Goal: Find specific page/section: Find specific page/section

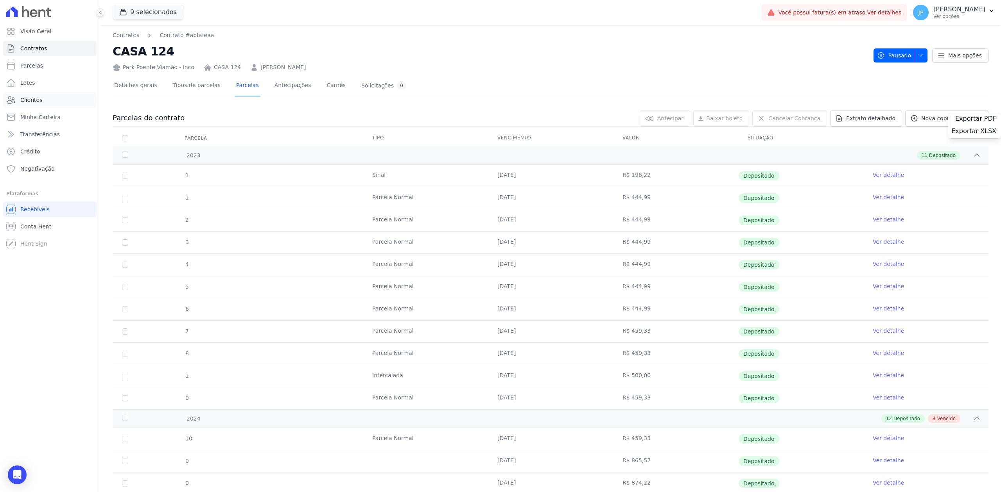
drag, startPoint x: 0, startPoint y: 0, endPoint x: 44, endPoint y: 100, distance: 109.6
click at [44, 100] on link "Clientes" at bounding box center [49, 100] width 93 height 16
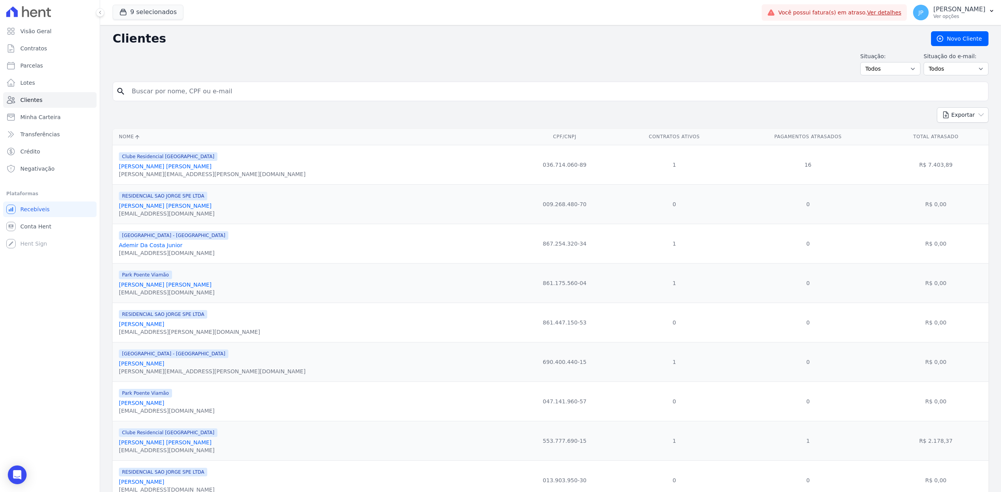
click at [173, 91] on input "search" at bounding box center [556, 92] width 858 height 16
paste input "[PERSON_NAME] DOS [PERSON_NAME]"
type input "[PERSON_NAME] DOS [PERSON_NAME]"
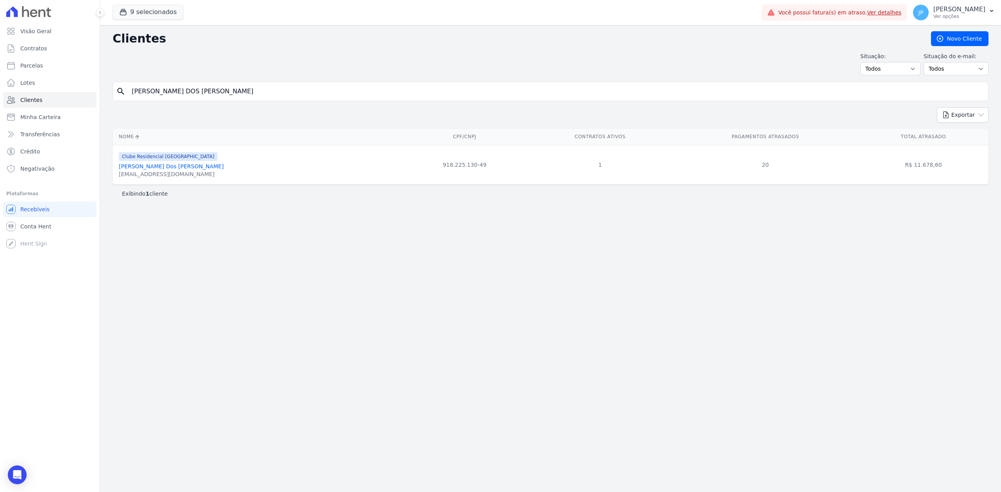
click at [144, 169] on link "[PERSON_NAME] Dos [PERSON_NAME]" at bounding box center [171, 166] width 105 height 6
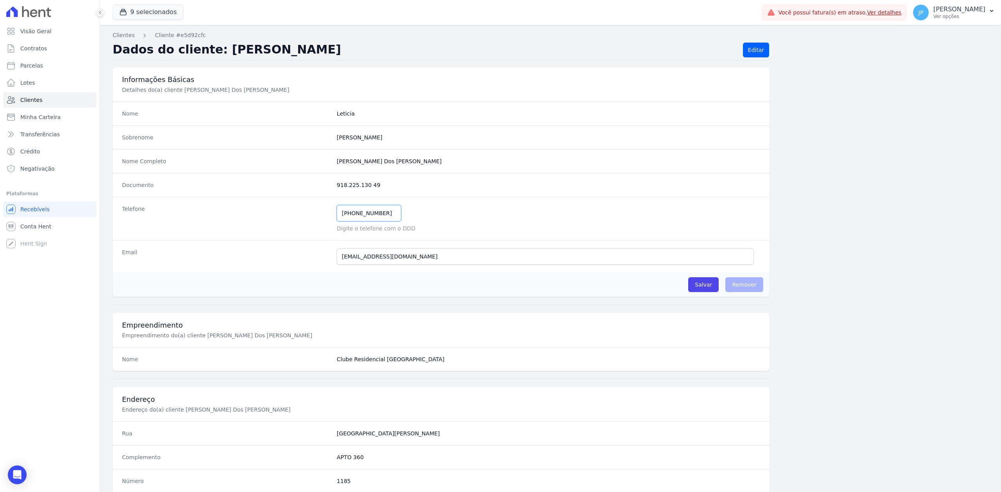
drag, startPoint x: 382, startPoint y: 213, endPoint x: 326, endPoint y: 213, distance: 56.3
click at [326, 213] on div "Telefone [PHONE_NUMBER] Mensagem de SMS ainda não enviada.. Mensagem de [PERSON…" at bounding box center [441, 218] width 657 height 43
